Goal: Task Accomplishment & Management: Manage account settings

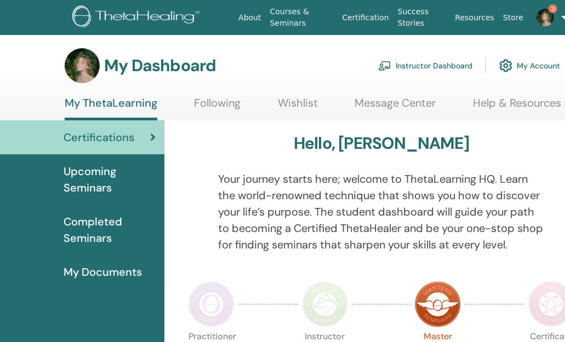
click at [447, 67] on link "Instructor Dashboard" at bounding box center [425, 66] width 94 height 24
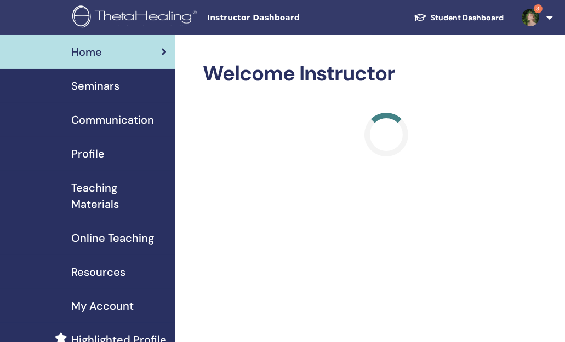
click at [107, 87] on span "Seminars" at bounding box center [95, 86] width 48 height 16
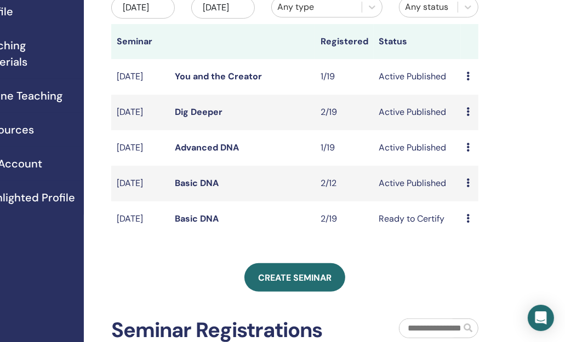
scroll to position [144, 92]
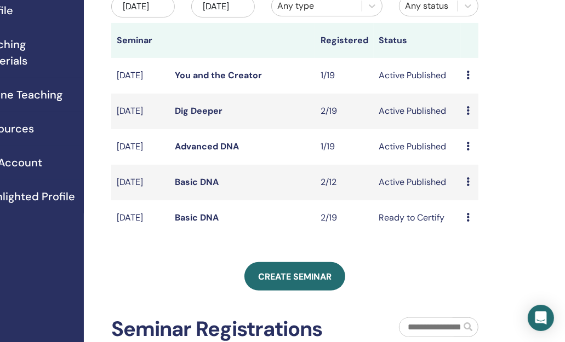
click at [467, 222] on icon at bounding box center [467, 217] width 3 height 9
click at [467, 186] on icon at bounding box center [467, 182] width 3 height 9
click at [476, 241] on link "Attendees" at bounding box center [477, 241] width 42 height 12
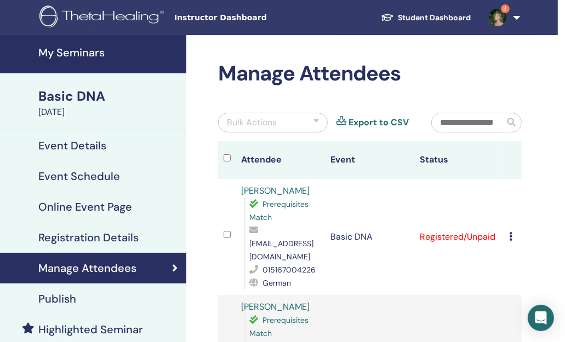
scroll to position [135, 33]
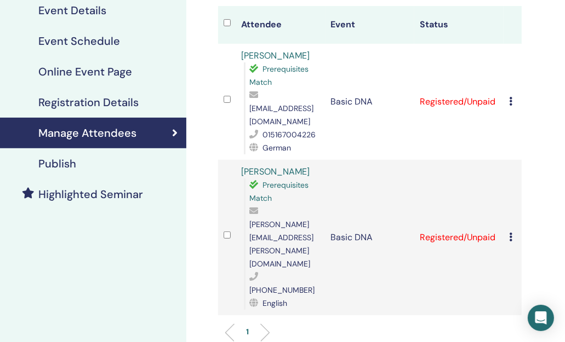
click at [510, 97] on icon at bounding box center [510, 101] width 3 height 9
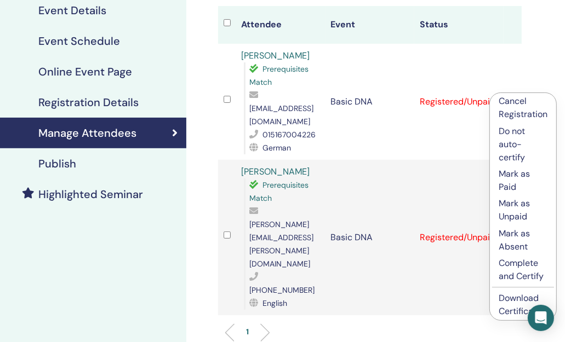
click at [518, 301] on link "Download Certificate" at bounding box center [520, 305] width 43 height 25
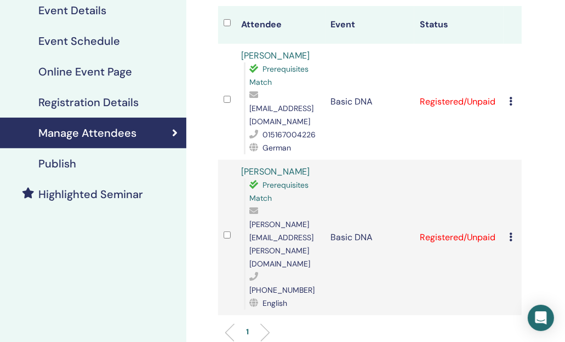
click at [509, 233] on icon at bounding box center [510, 237] width 3 height 9
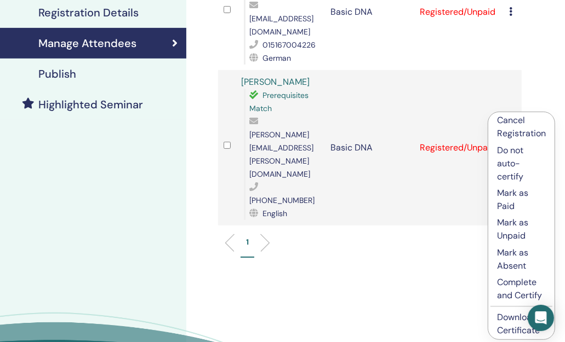
scroll to position [226, 33]
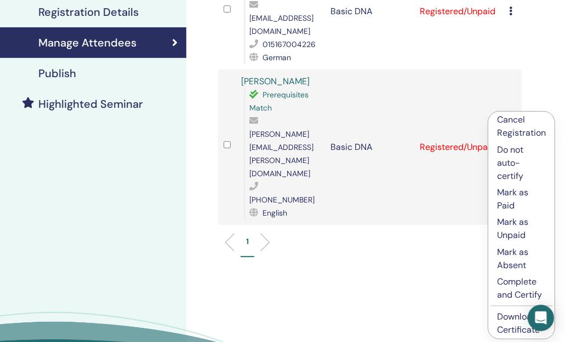
click at [507, 324] on li "Download Certificate" at bounding box center [521, 324] width 66 height 30
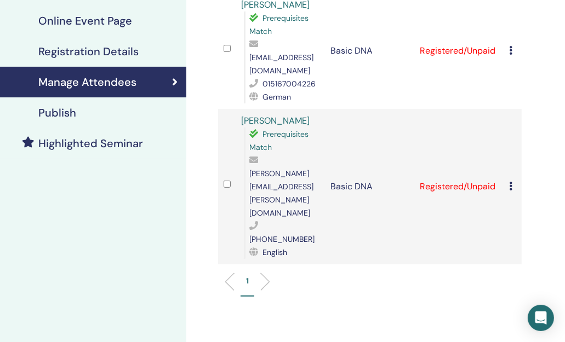
scroll to position [184, 33]
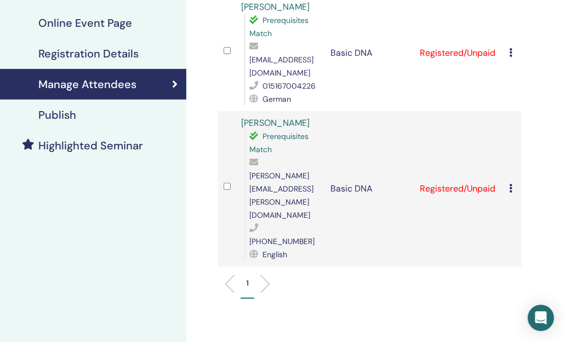
click at [512, 182] on div "Cancel Registration Do not auto-certify Mark as Paid Mark as Unpaid Mark as Abs…" at bounding box center [512, 188] width 7 height 13
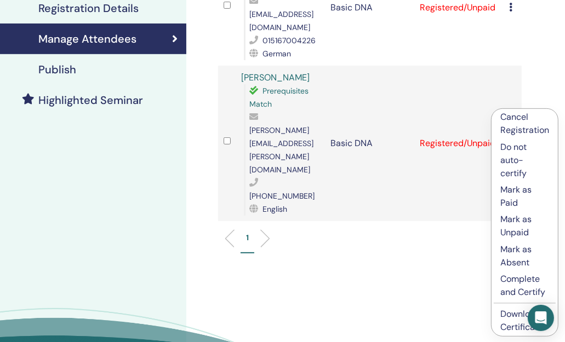
scroll to position [231, 33]
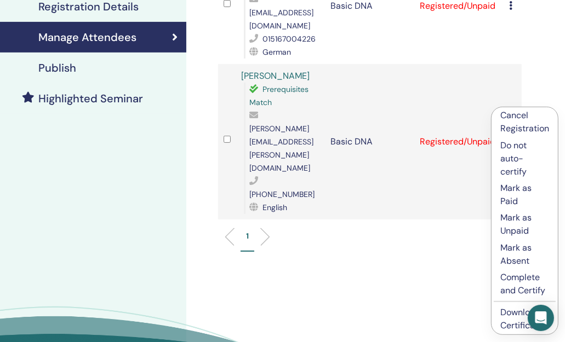
click at [515, 190] on p "Mark as Paid" at bounding box center [524, 195] width 49 height 26
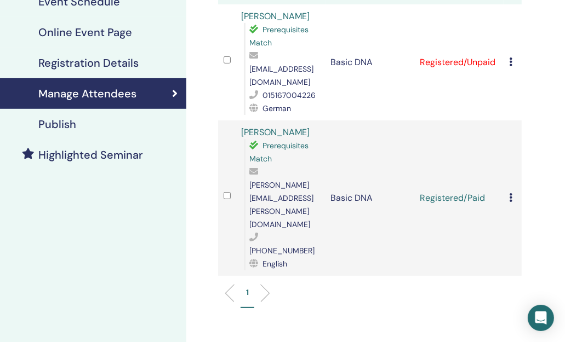
scroll to position [172, 33]
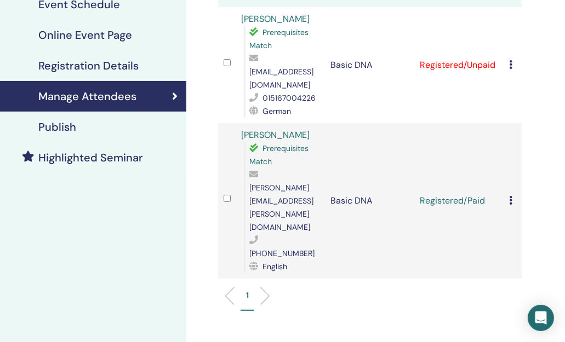
click at [508, 59] on td "Cancel Registration Do not auto-certify Mark as Paid Mark as Unpaid Mark as Abs…" at bounding box center [513, 65] width 18 height 116
click at [509, 60] on icon at bounding box center [510, 64] width 3 height 9
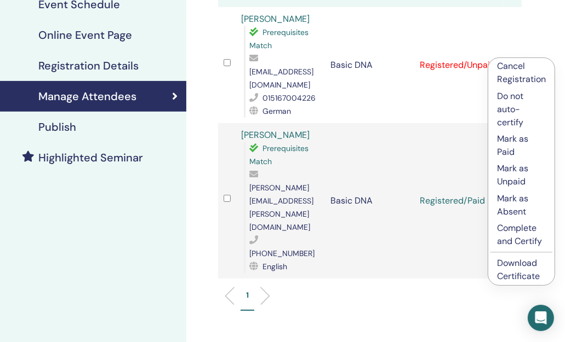
click at [511, 142] on p "Mark as Paid" at bounding box center [521, 146] width 49 height 26
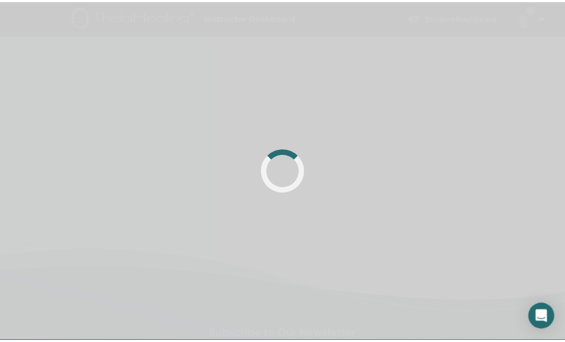
scroll to position [172, 33]
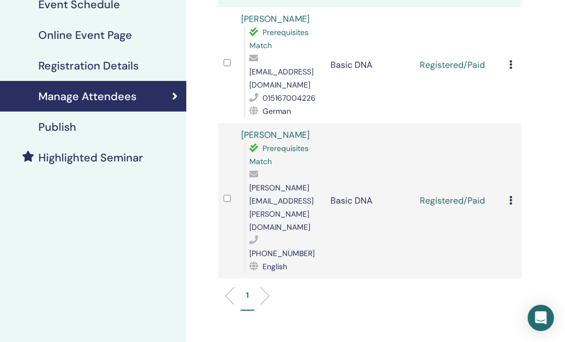
click at [512, 196] on icon at bounding box center [510, 200] width 3 height 9
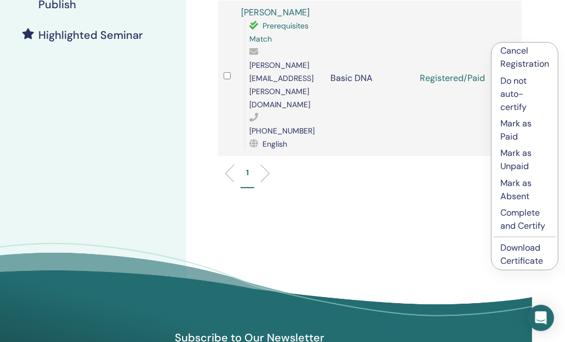
scroll to position [298, 33]
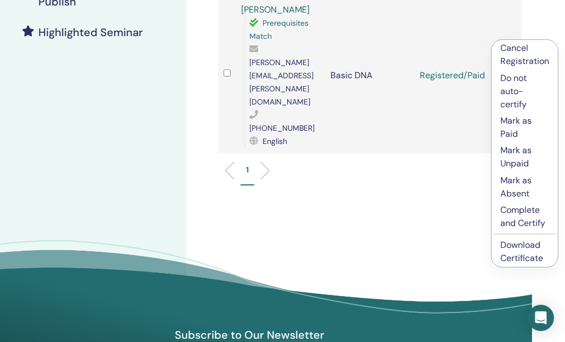
click at [522, 244] on link "Download Certificate" at bounding box center [521, 251] width 43 height 25
